Goal: Find specific page/section: Find specific page/section

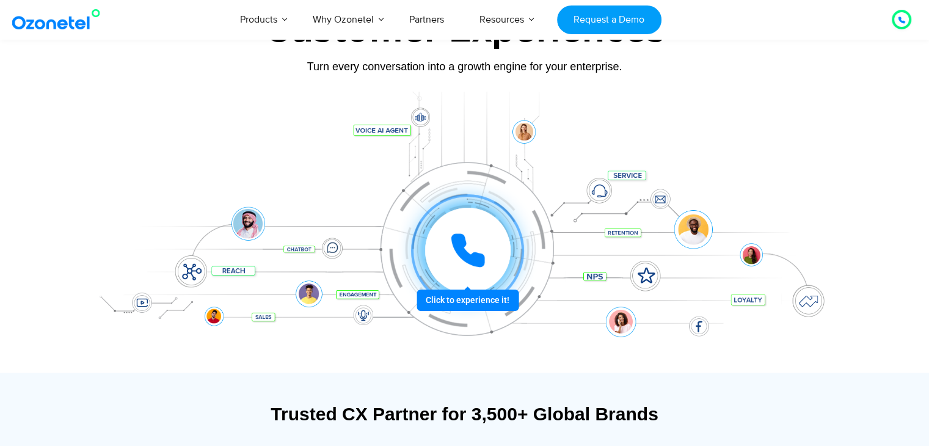
scroll to position [122, 0]
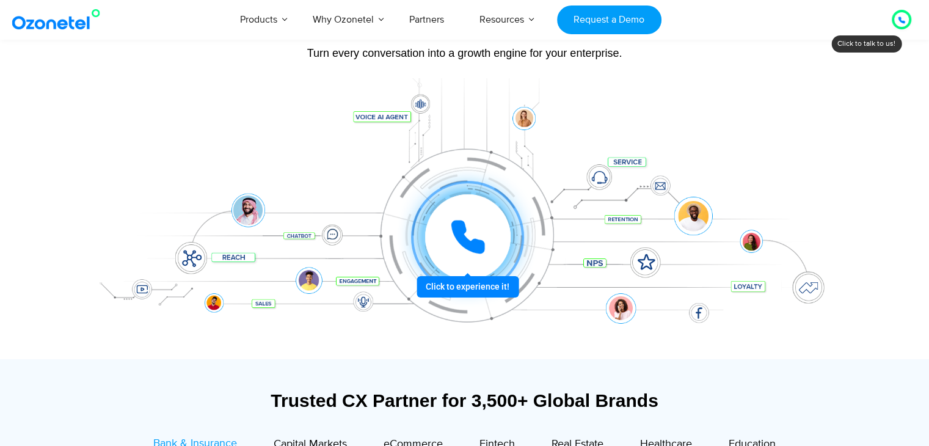
click at [470, 282] on div at bounding box center [467, 237] width 90 height 90
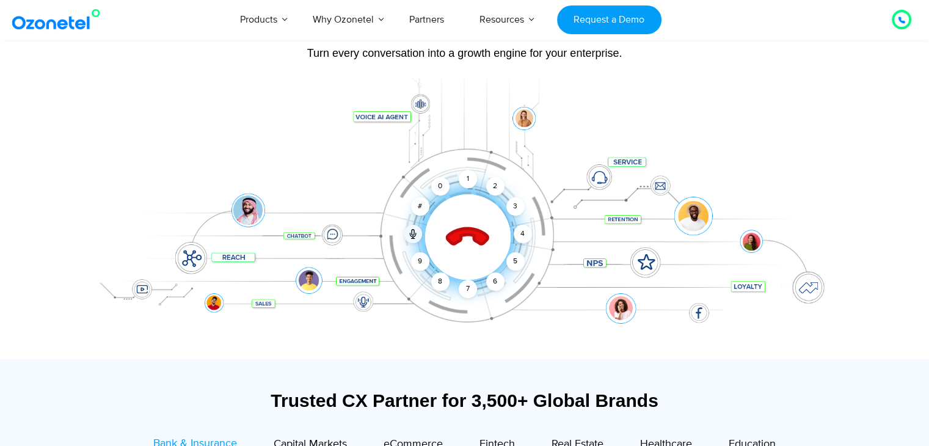
click at [472, 240] on icon at bounding box center [468, 237] width 52 height 52
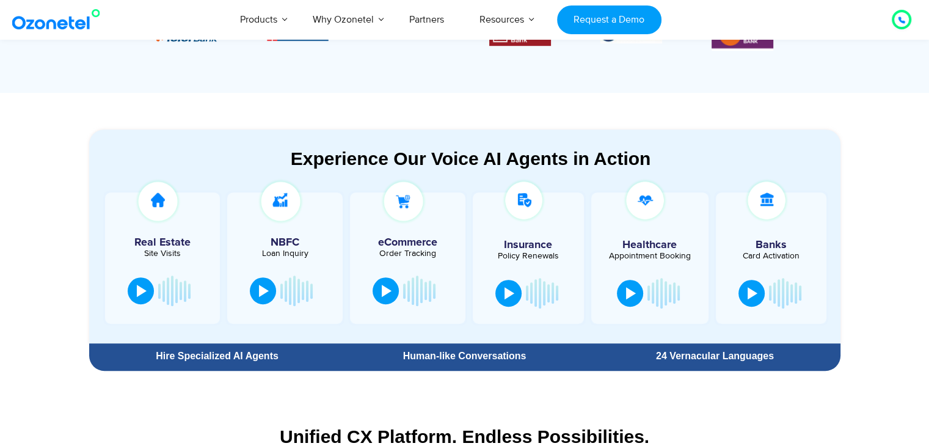
scroll to position [611, 0]
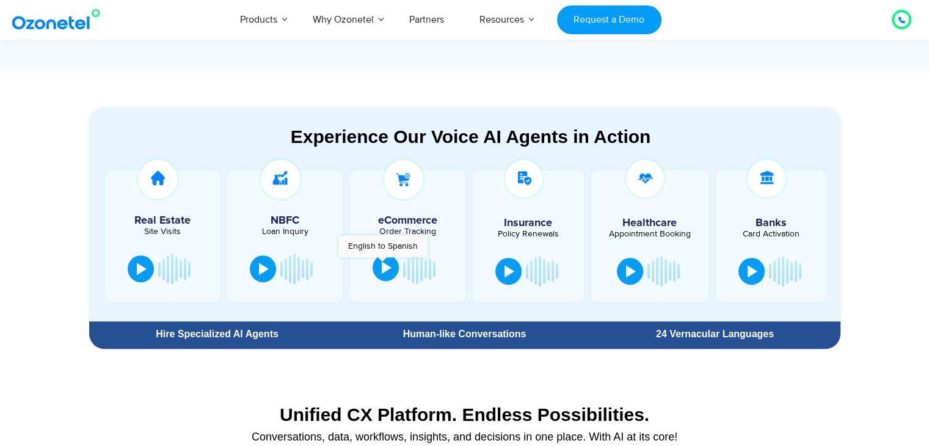
click at [382, 263] on div at bounding box center [387, 267] width 10 height 12
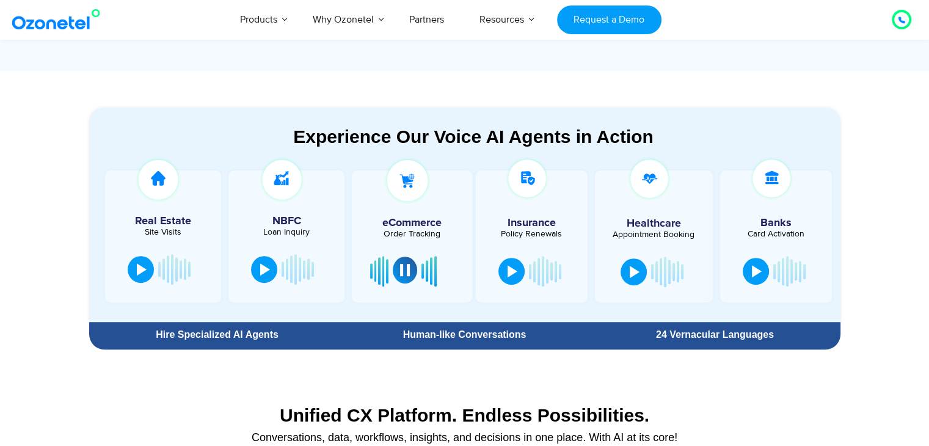
click at [396, 270] on button at bounding box center [405, 270] width 24 height 27
click at [262, 271] on div at bounding box center [265, 268] width 10 height 12
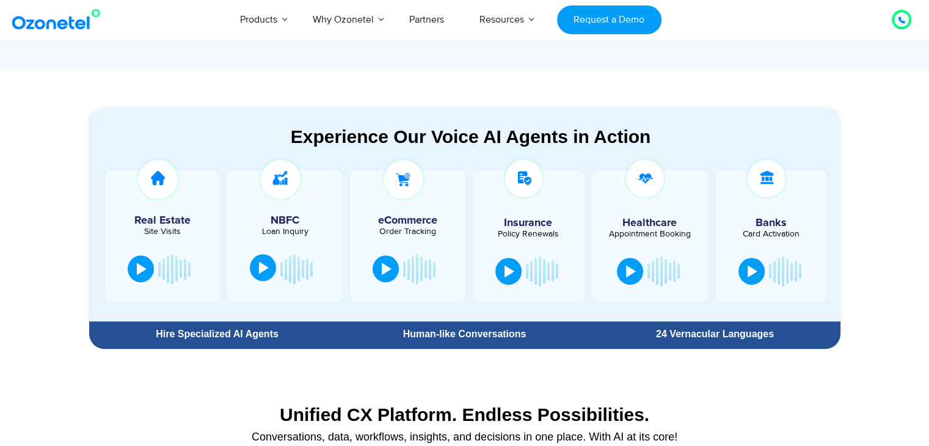
click at [262, 271] on div at bounding box center [264, 267] width 10 height 12
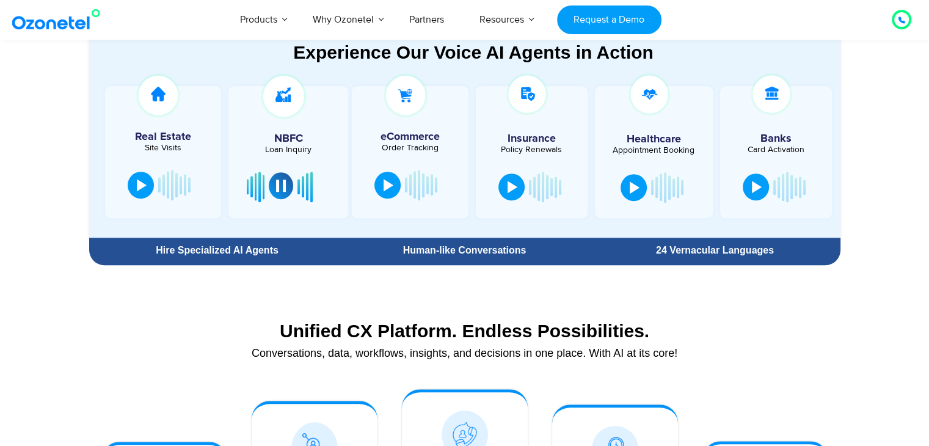
scroll to position [672, 0]
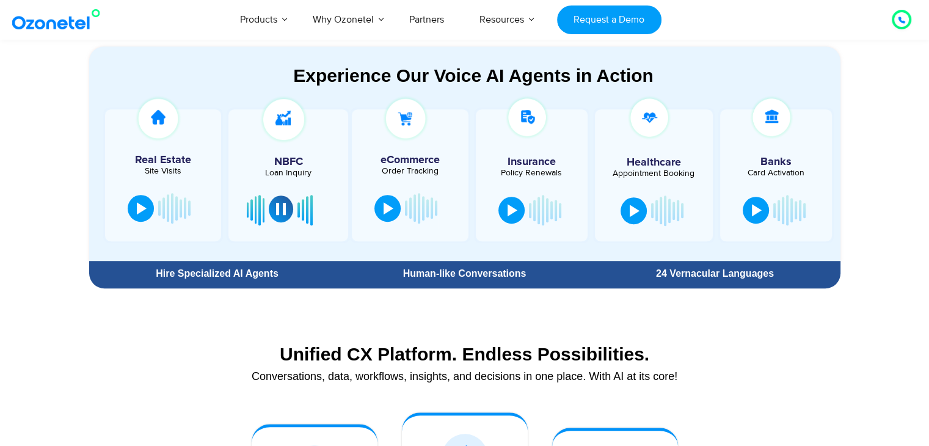
click at [288, 213] on button at bounding box center [281, 208] width 24 height 27
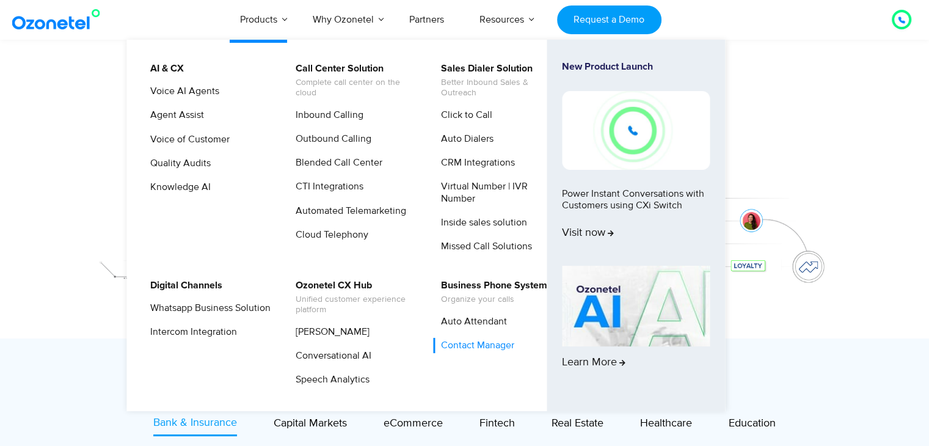
scroll to position [122, 0]
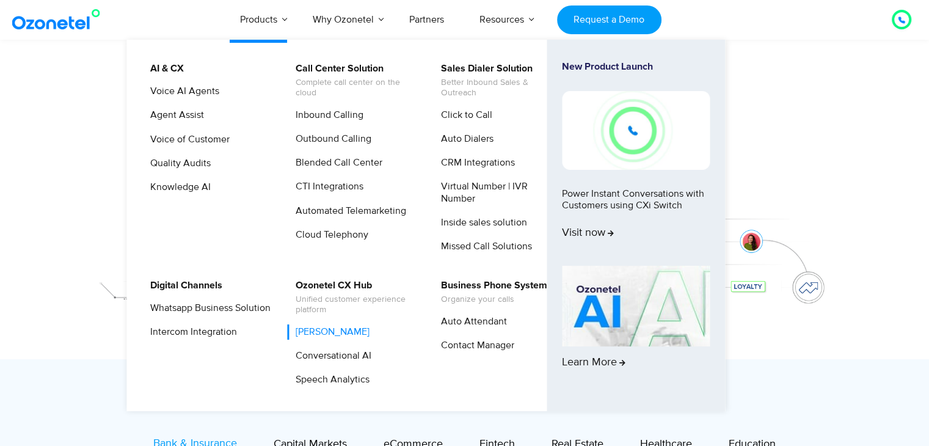
click at [344, 332] on link "[PERSON_NAME]" at bounding box center [330, 331] width 84 height 15
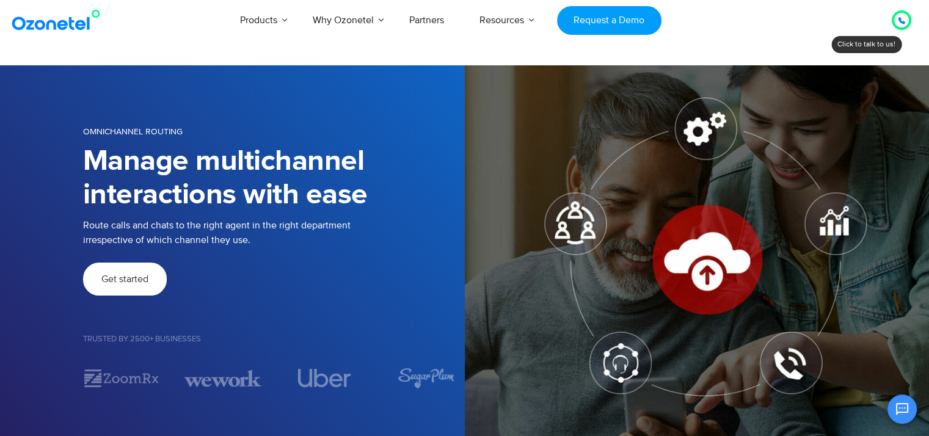
click at [127, 284] on span "Get started" at bounding box center [124, 279] width 47 height 10
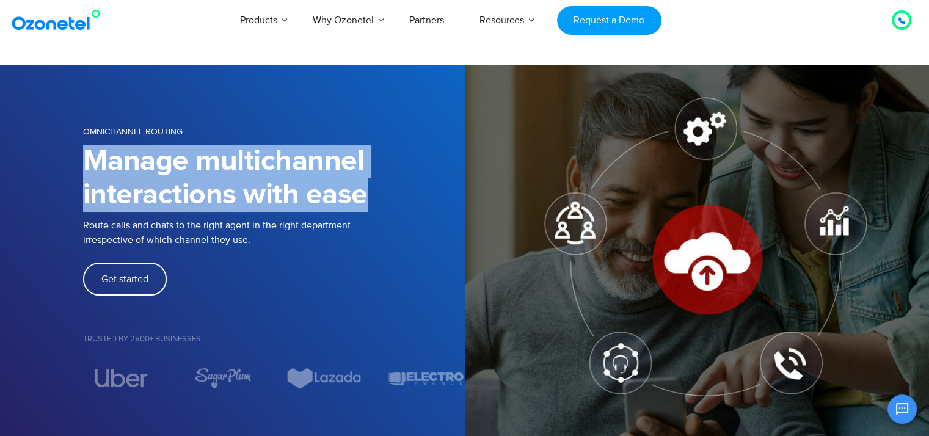
drag, startPoint x: 82, startPoint y: 155, endPoint x: 382, endPoint y: 197, distance: 302.8
click at [382, 197] on h1 "Manage multichannel interactions with ease" at bounding box center [274, 178] width 382 height 67
copy h1 "Manage multichannel interactions with ease"
